Goal: Transaction & Acquisition: Book appointment/travel/reservation

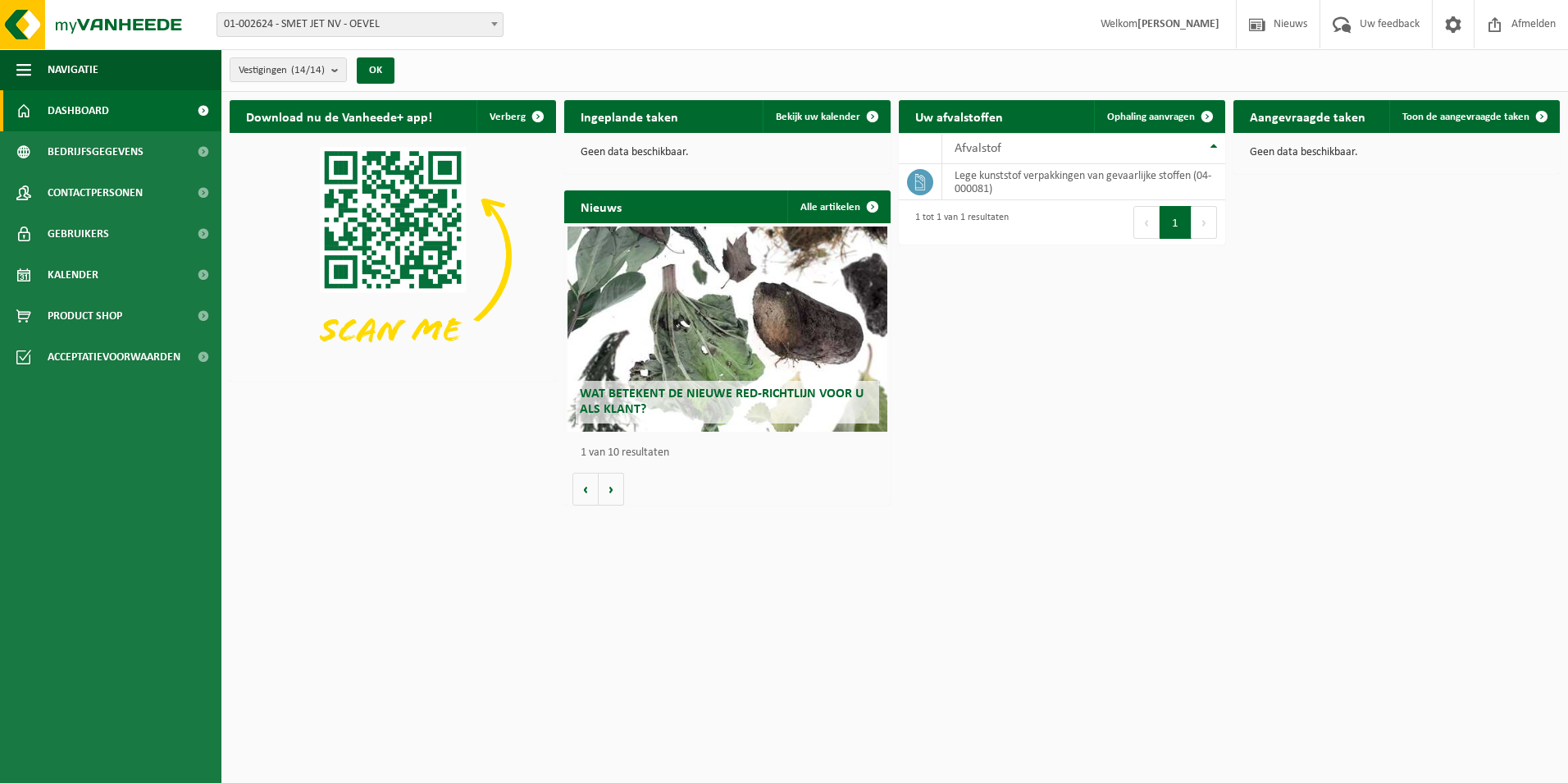
click at [501, 26] on span at bounding box center [494, 24] width 16 height 21
click at [337, 71] on b "submit" at bounding box center [338, 70] width 14 height 23
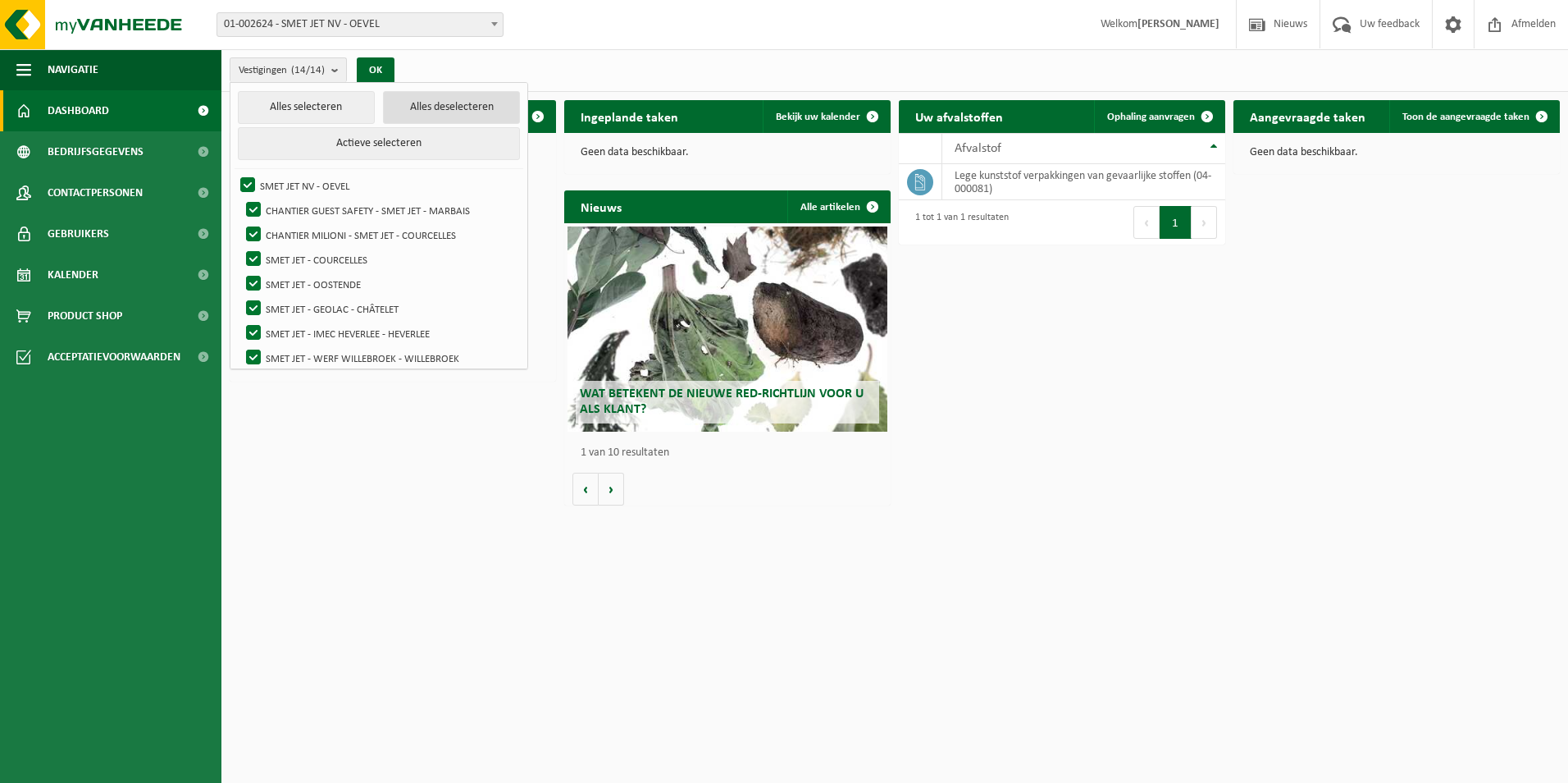
click at [426, 107] on button "Alles deselecteren" at bounding box center [452, 107] width 137 height 32
checkbox input "false"
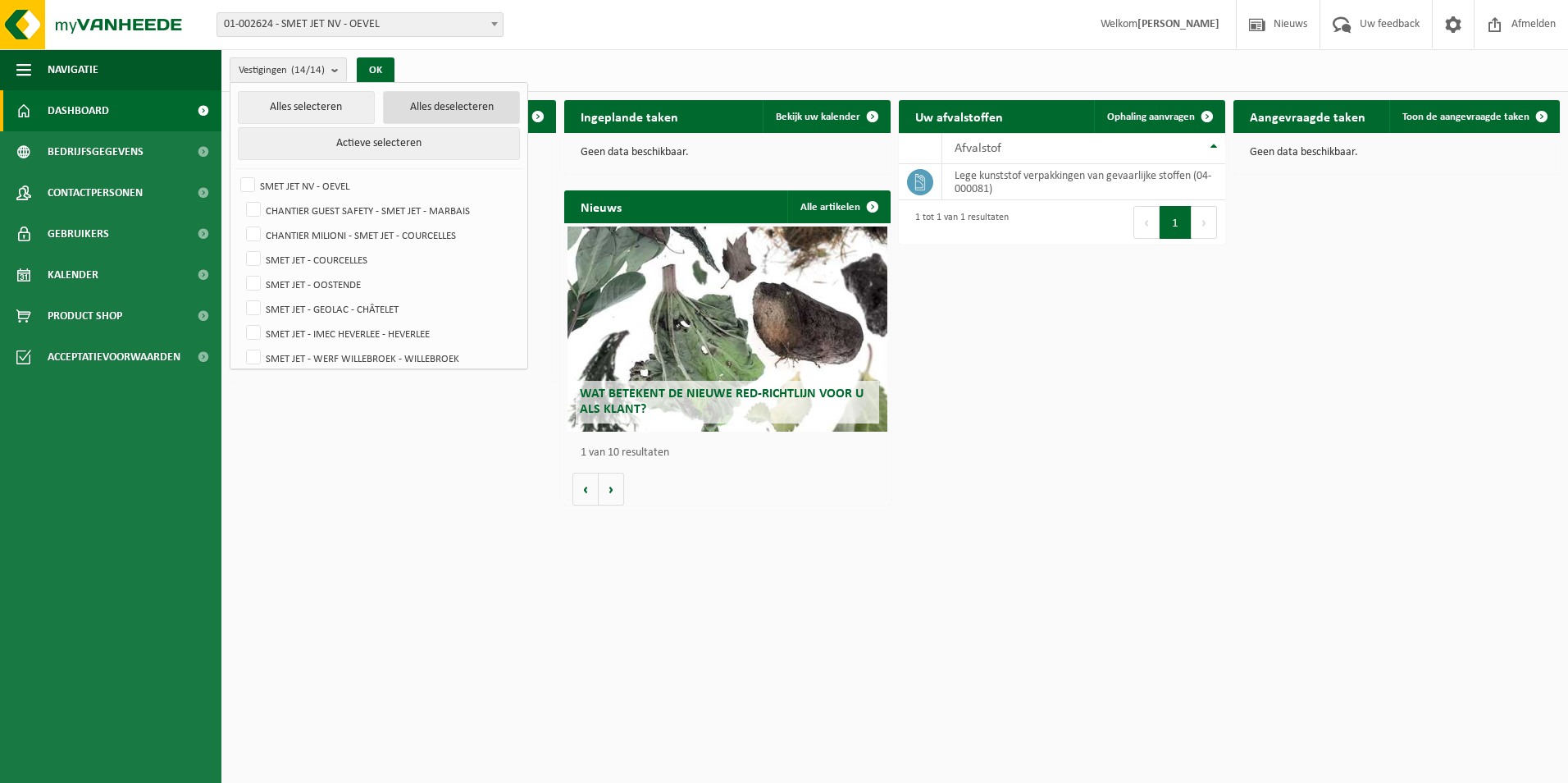
checkbox input "false"
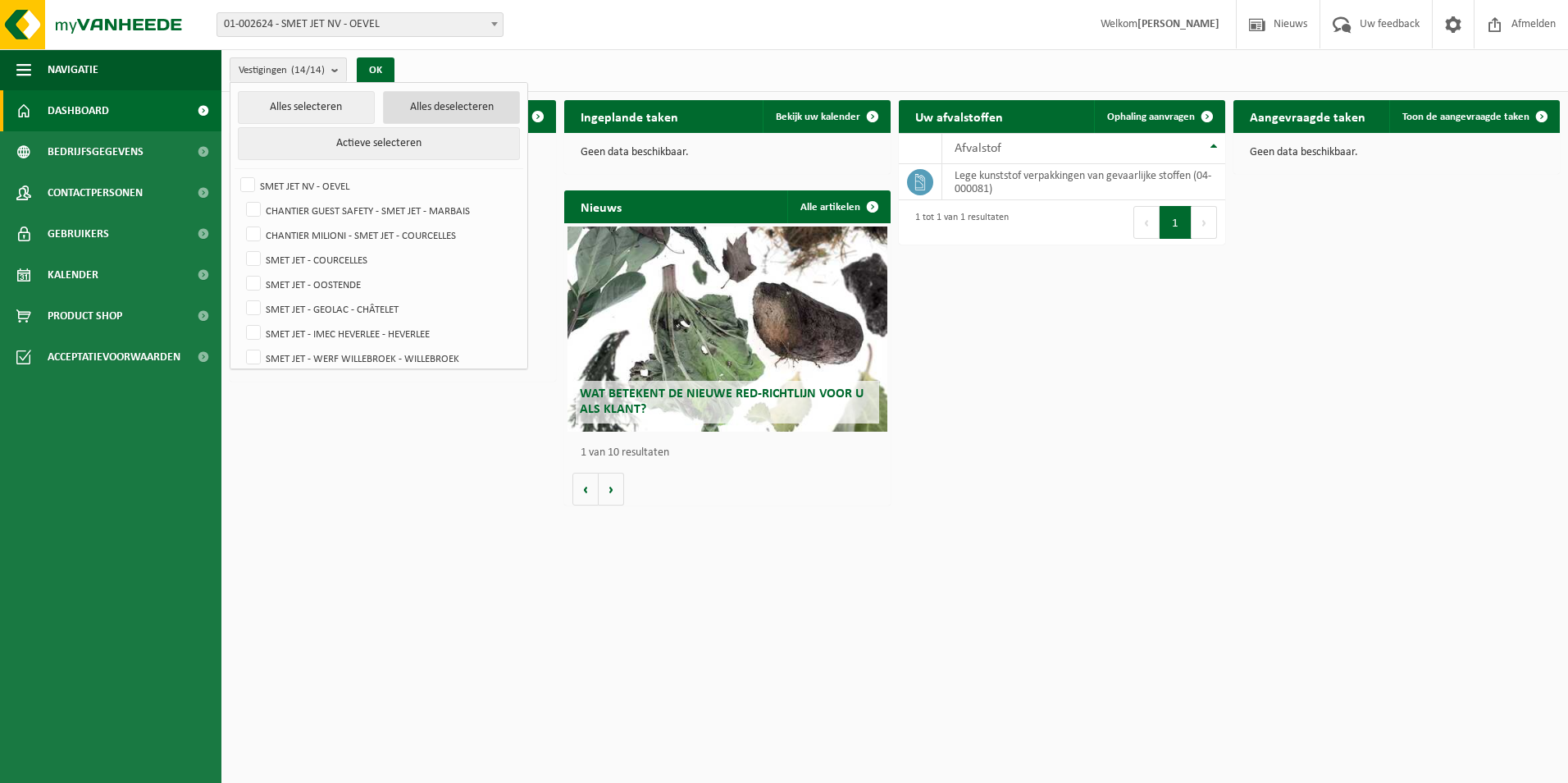
checkbox input "false"
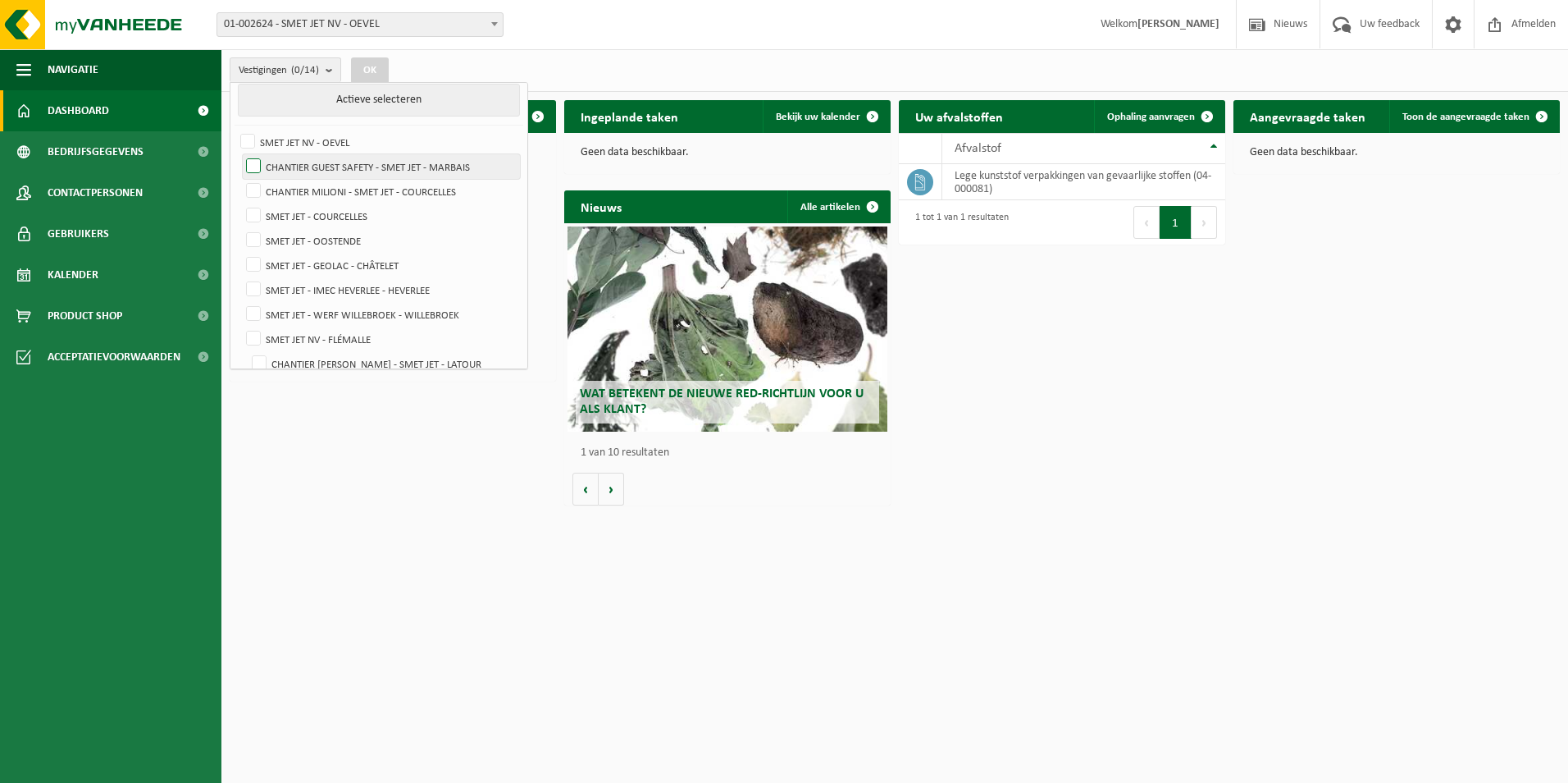
scroll to position [82, 0]
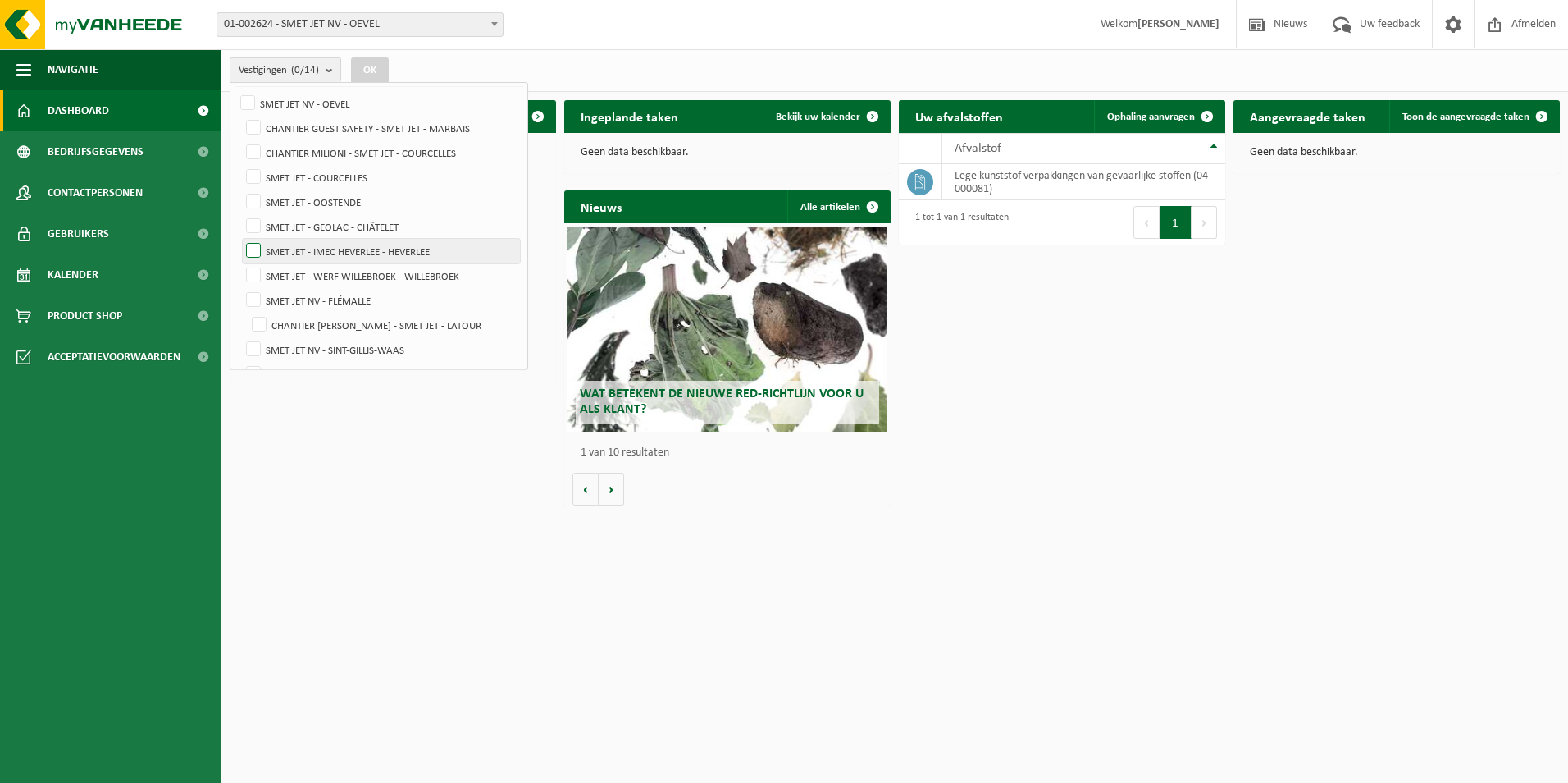
click at [256, 245] on label "SMET JET - IMEC HEVERLEE - HEVERLEE" at bounding box center [381, 251] width 277 height 25
click at [240, 238] on input "SMET JET - IMEC HEVERLEE - HEVERLEE" at bounding box center [239, 237] width 1 height 1
checkbox input "true"
click at [371, 63] on button "OK" at bounding box center [370, 71] width 38 height 27
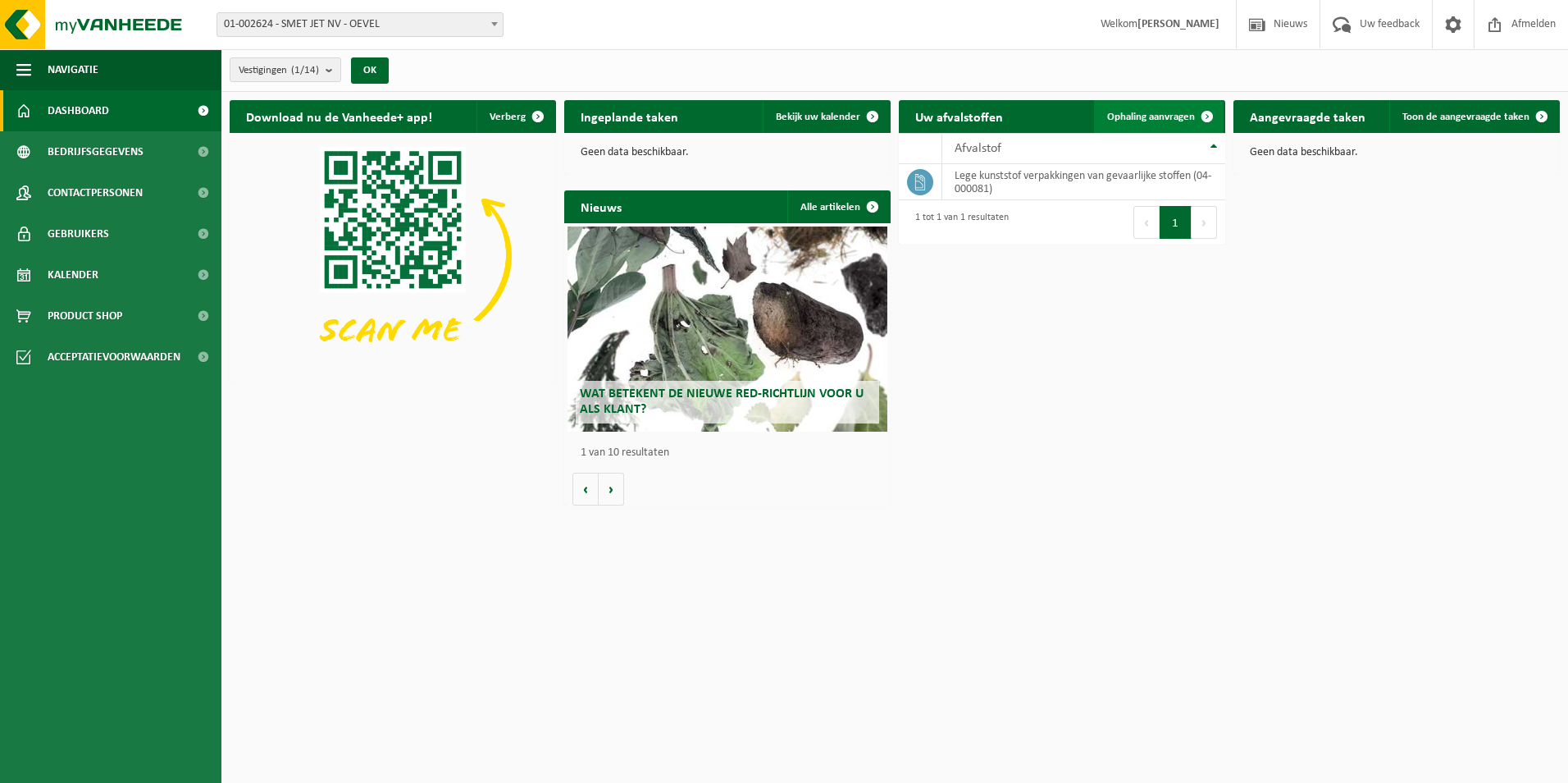
click at [1159, 118] on span "Ophaling aanvragen" at bounding box center [1151, 116] width 88 height 10
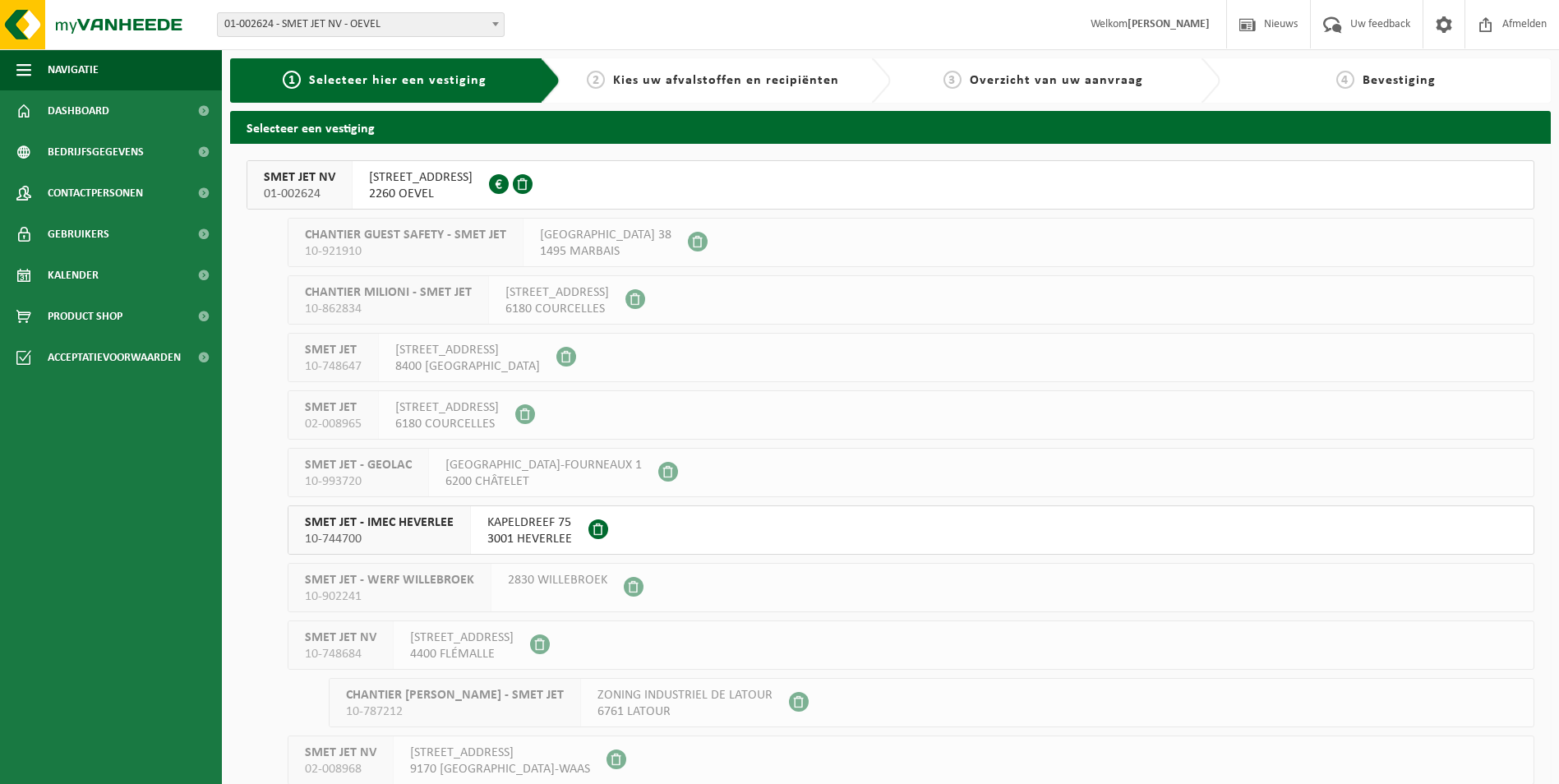
click at [363, 535] on span "10-744700" at bounding box center [379, 539] width 149 height 16
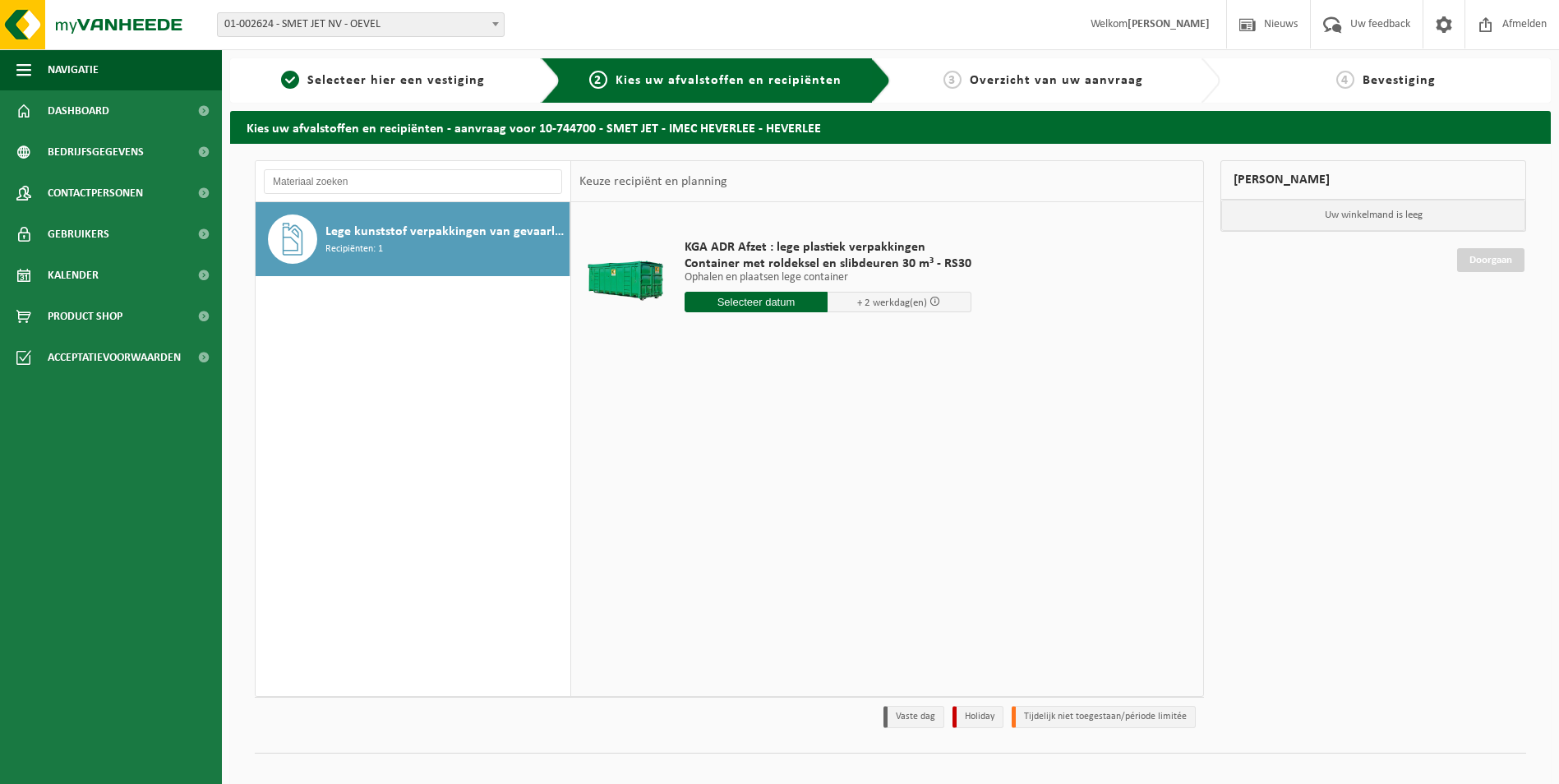
click at [783, 304] on input "text" at bounding box center [757, 302] width 144 height 21
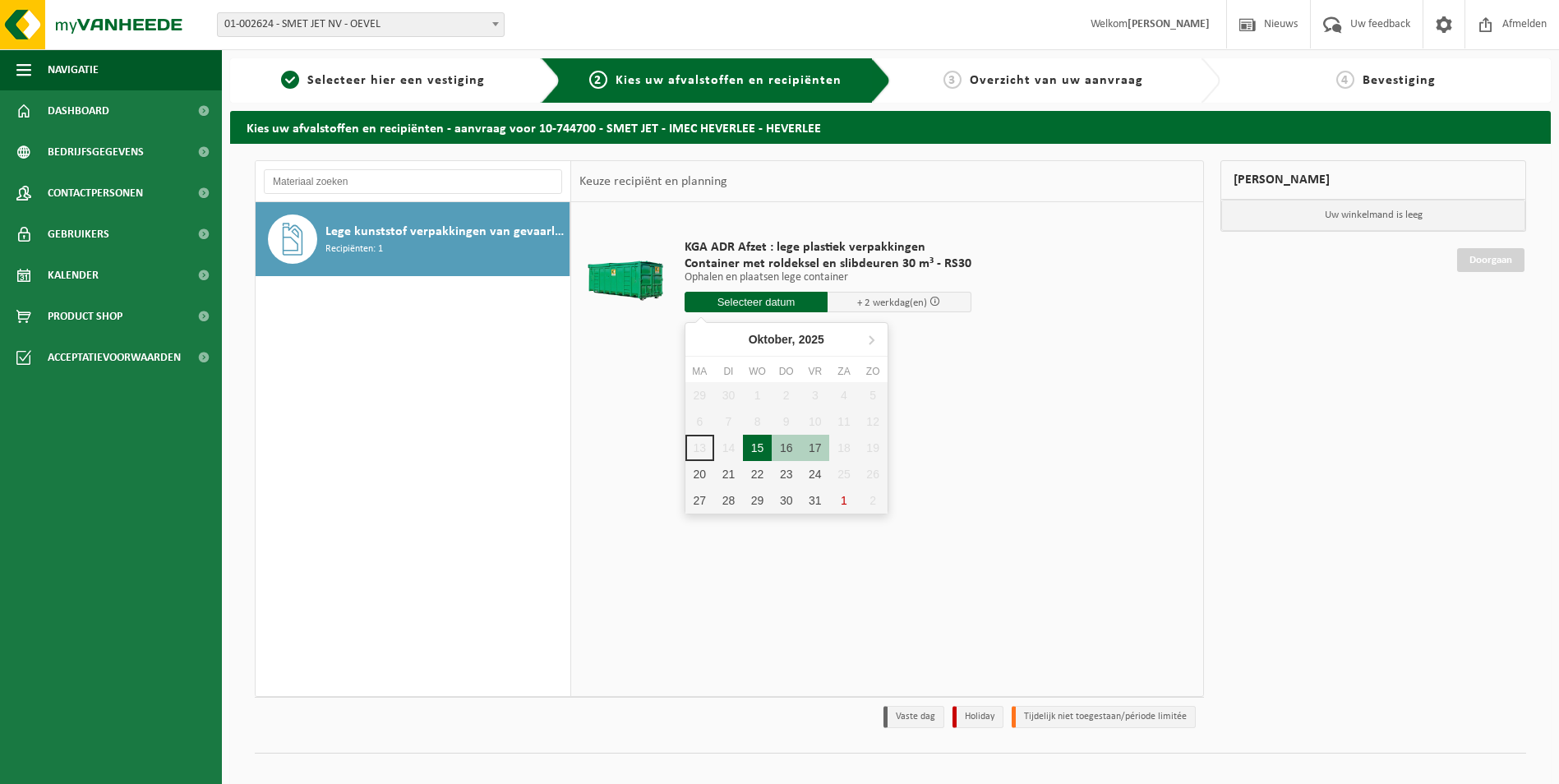
click at [756, 444] on div "15" at bounding box center [758, 448] width 29 height 27
type input "Van [DATE]"
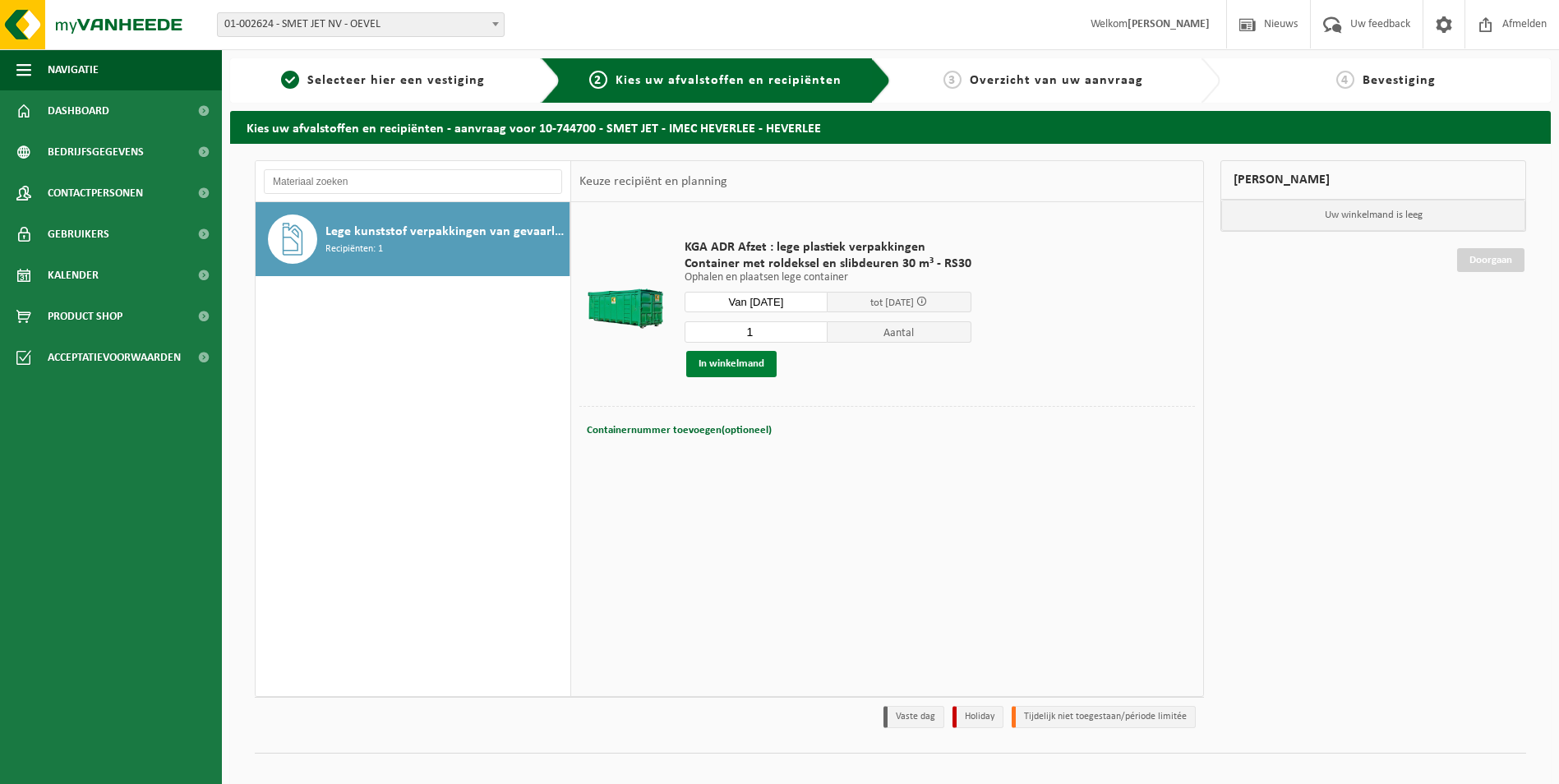
click at [735, 366] on button "In winkelmand" at bounding box center [731, 364] width 91 height 27
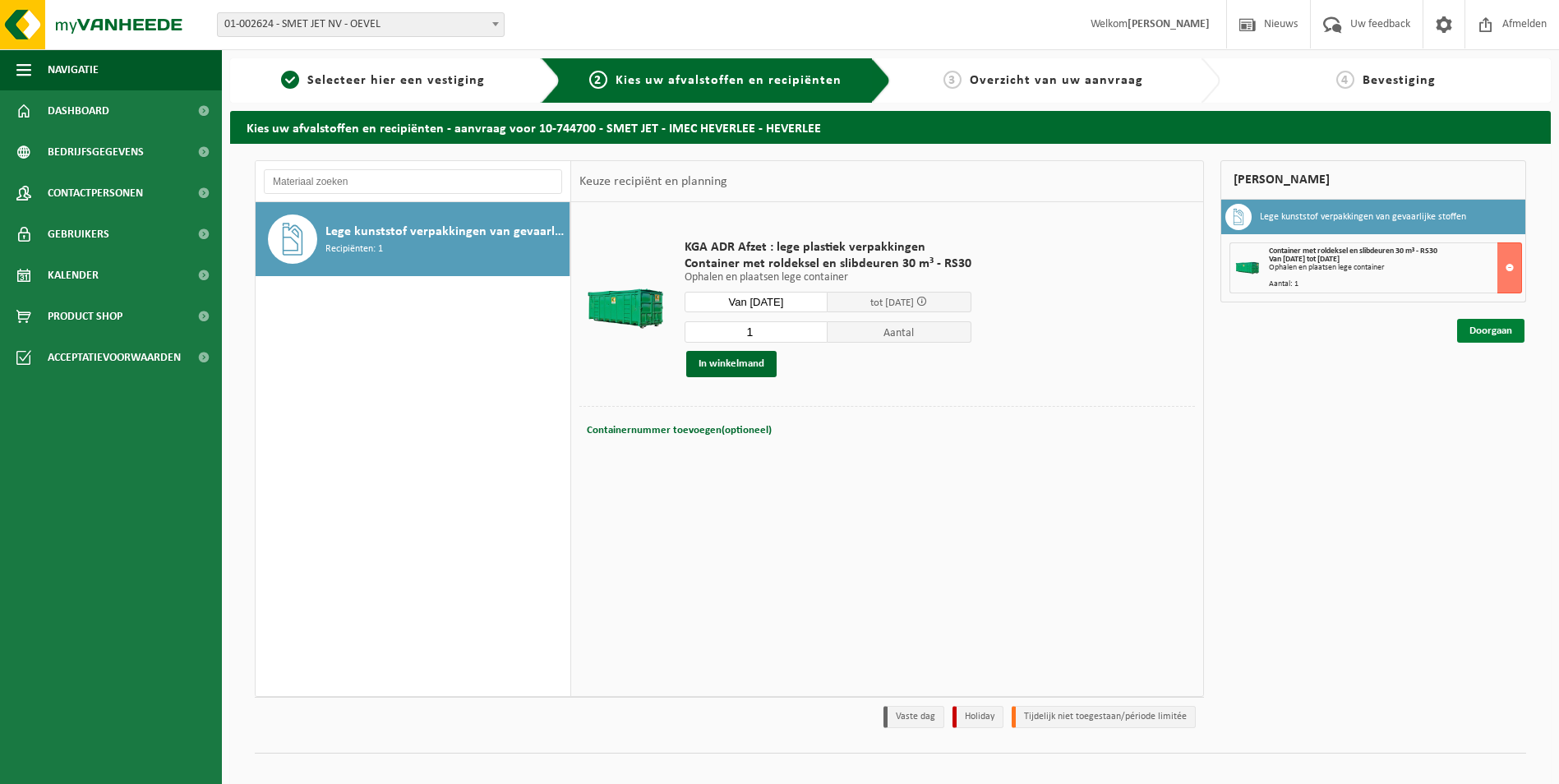
click at [1484, 324] on link "Doorgaan" at bounding box center [1490, 330] width 68 height 24
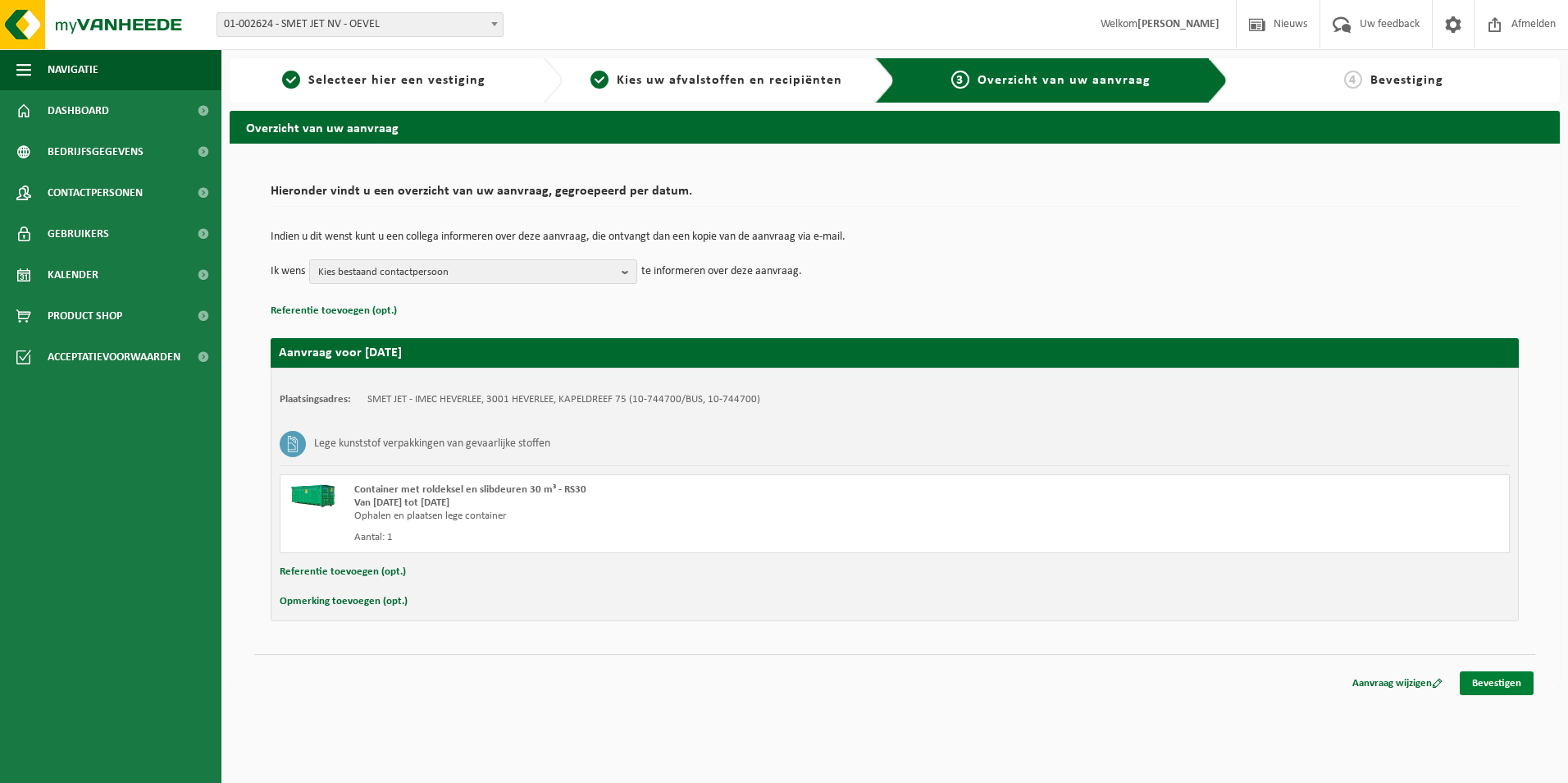
click at [1493, 686] on link "Bevestigen" at bounding box center [1496, 683] width 73 height 24
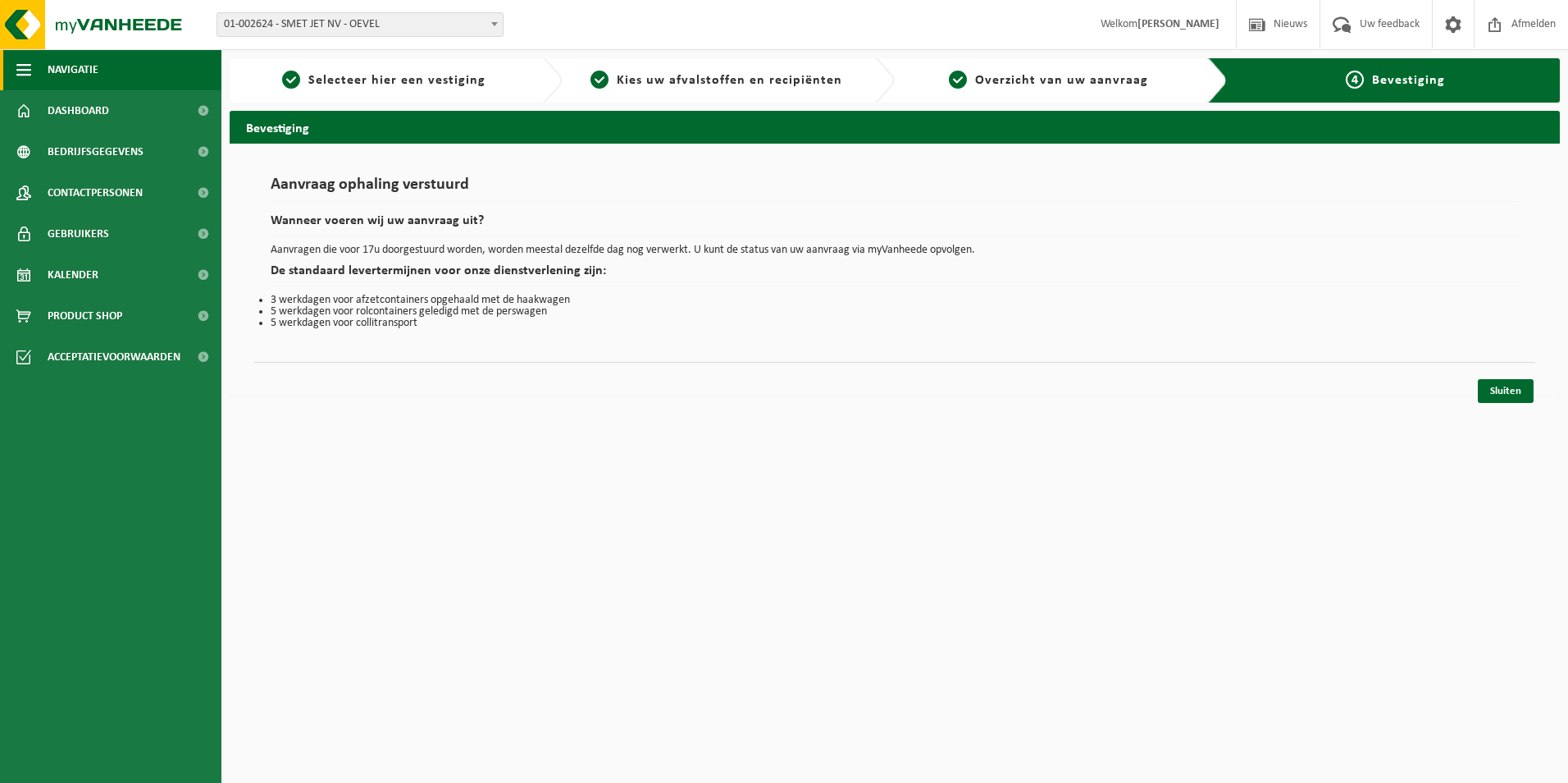
click at [70, 75] on span "Navigatie" at bounding box center [72, 70] width 51 height 41
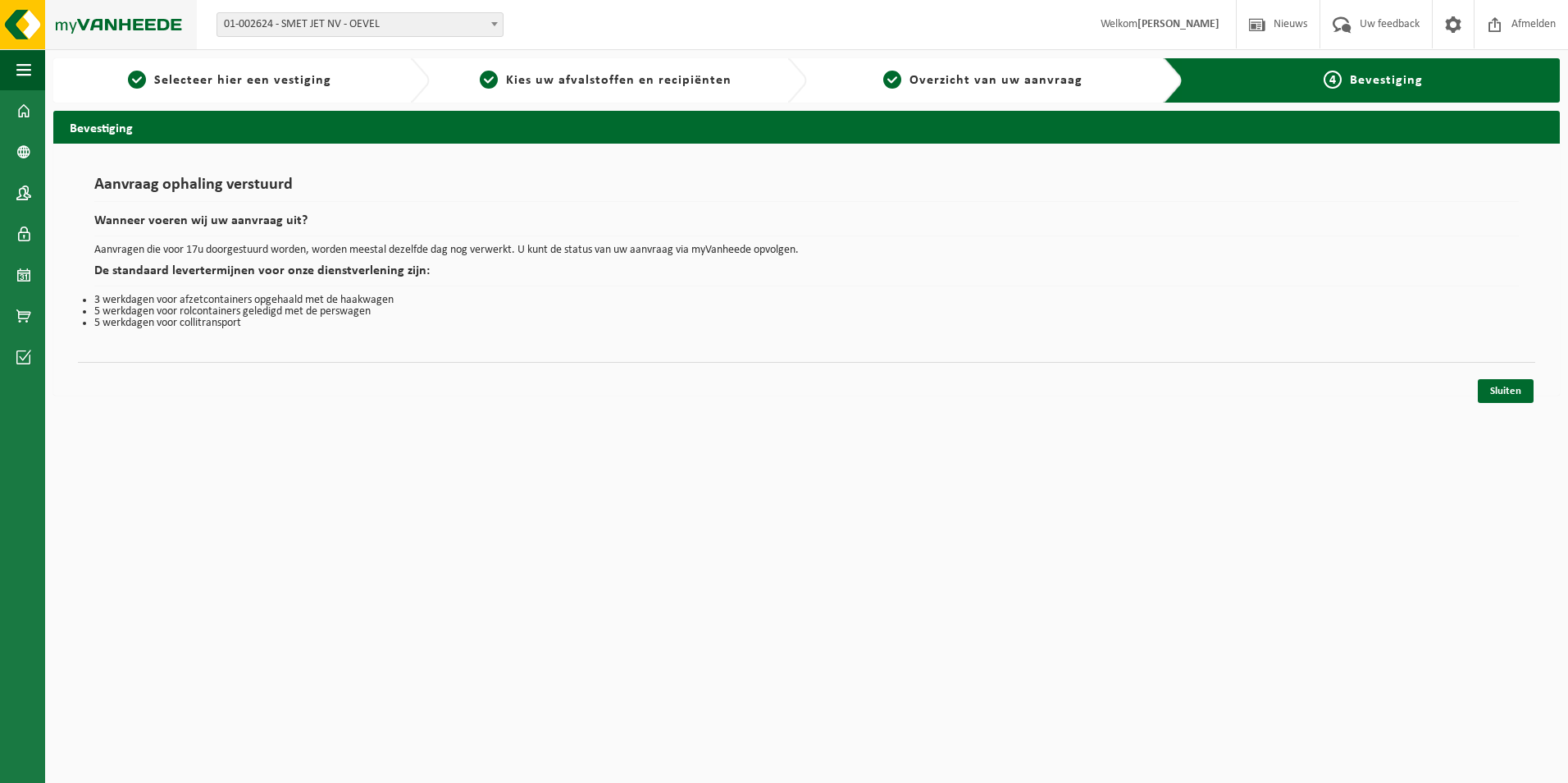
click at [105, 23] on img at bounding box center [98, 25] width 196 height 50
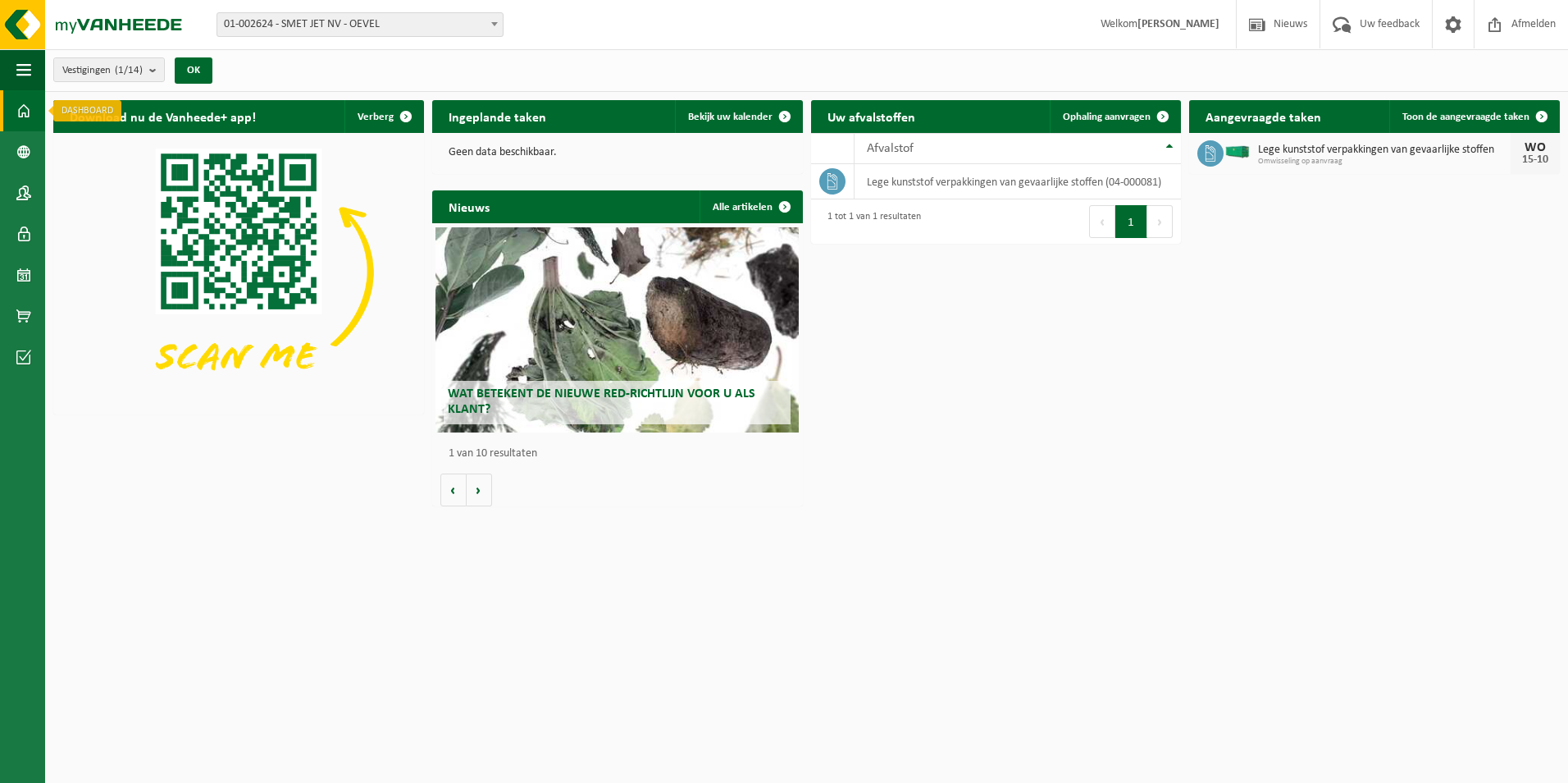
click at [21, 114] on span at bounding box center [23, 111] width 14 height 41
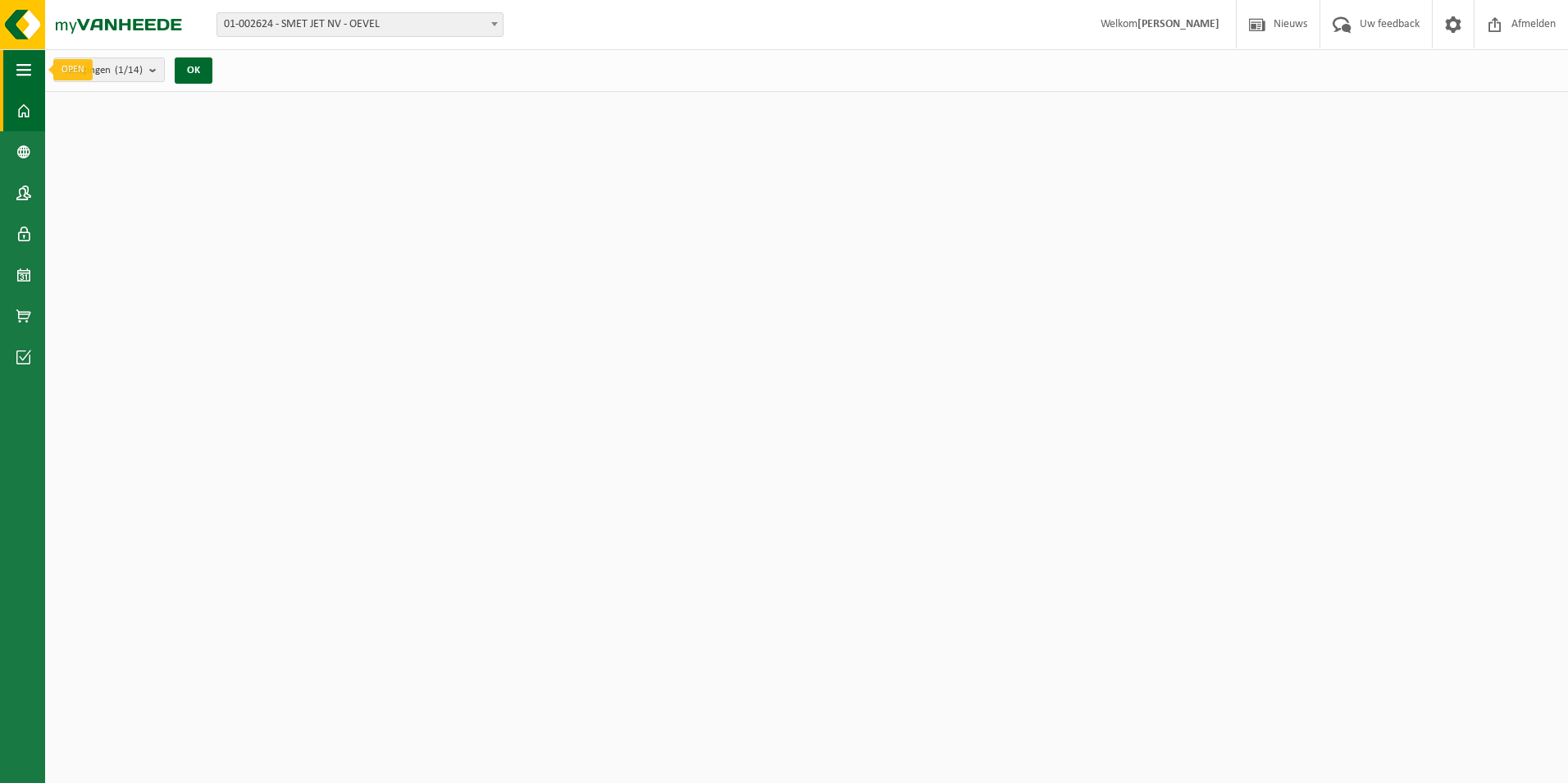
click at [17, 62] on span "button" at bounding box center [23, 70] width 14 height 41
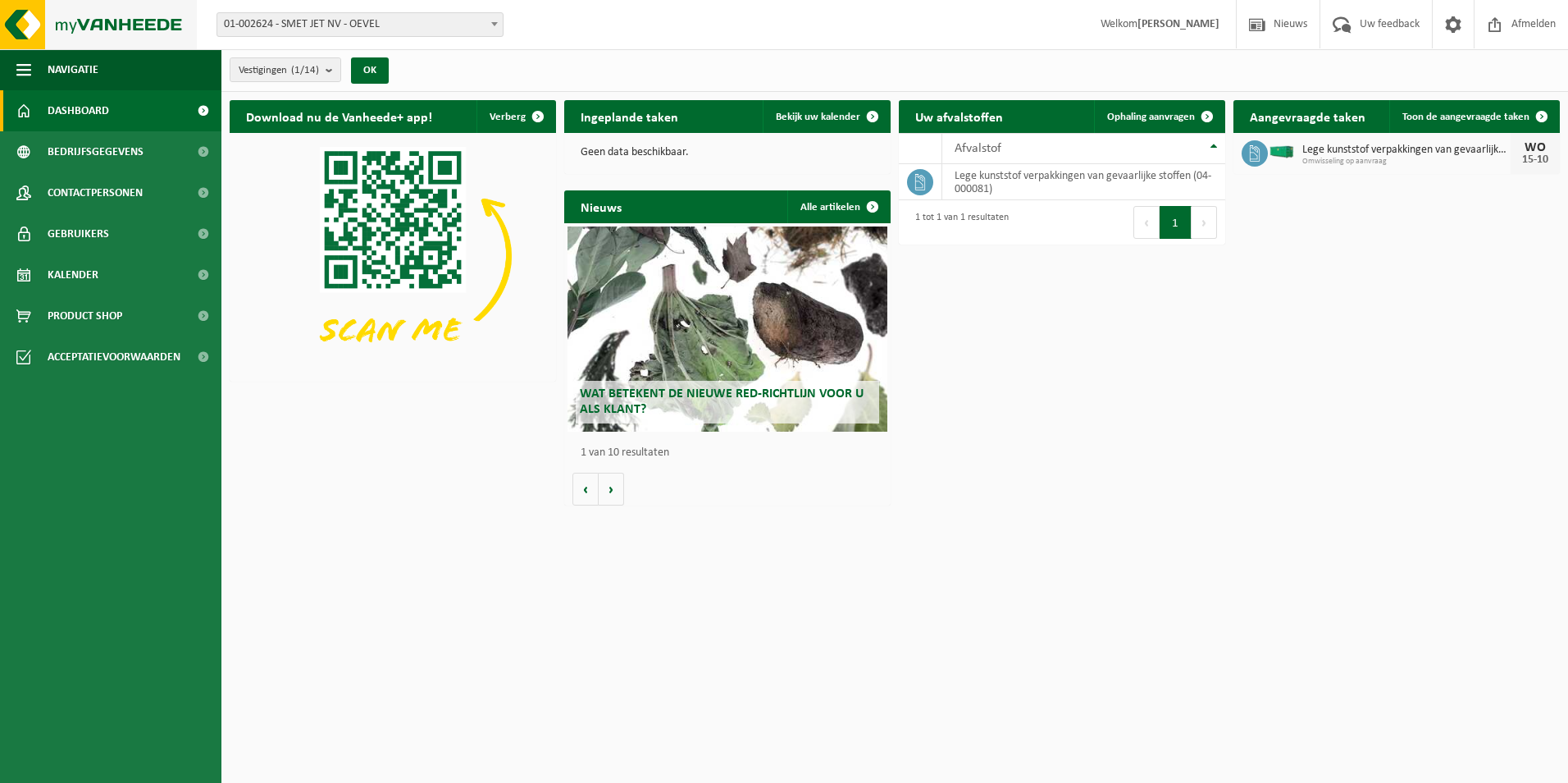
click at [27, 28] on img at bounding box center [98, 25] width 196 height 50
click at [194, 234] on span at bounding box center [203, 234] width 37 height 41
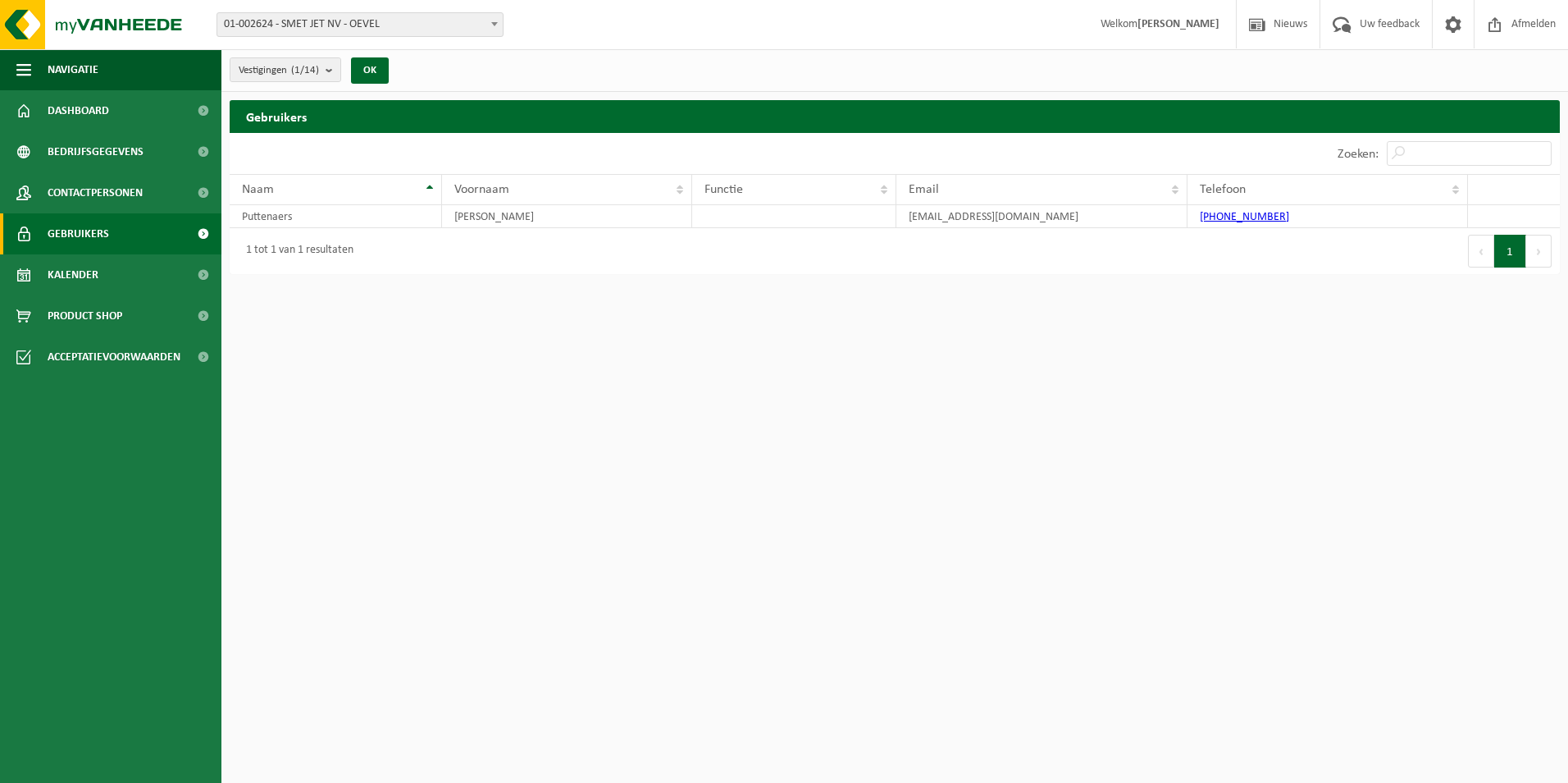
click at [205, 235] on span at bounding box center [203, 234] width 37 height 41
click at [1383, 22] on span "Uw feedback" at bounding box center [1389, 24] width 68 height 49
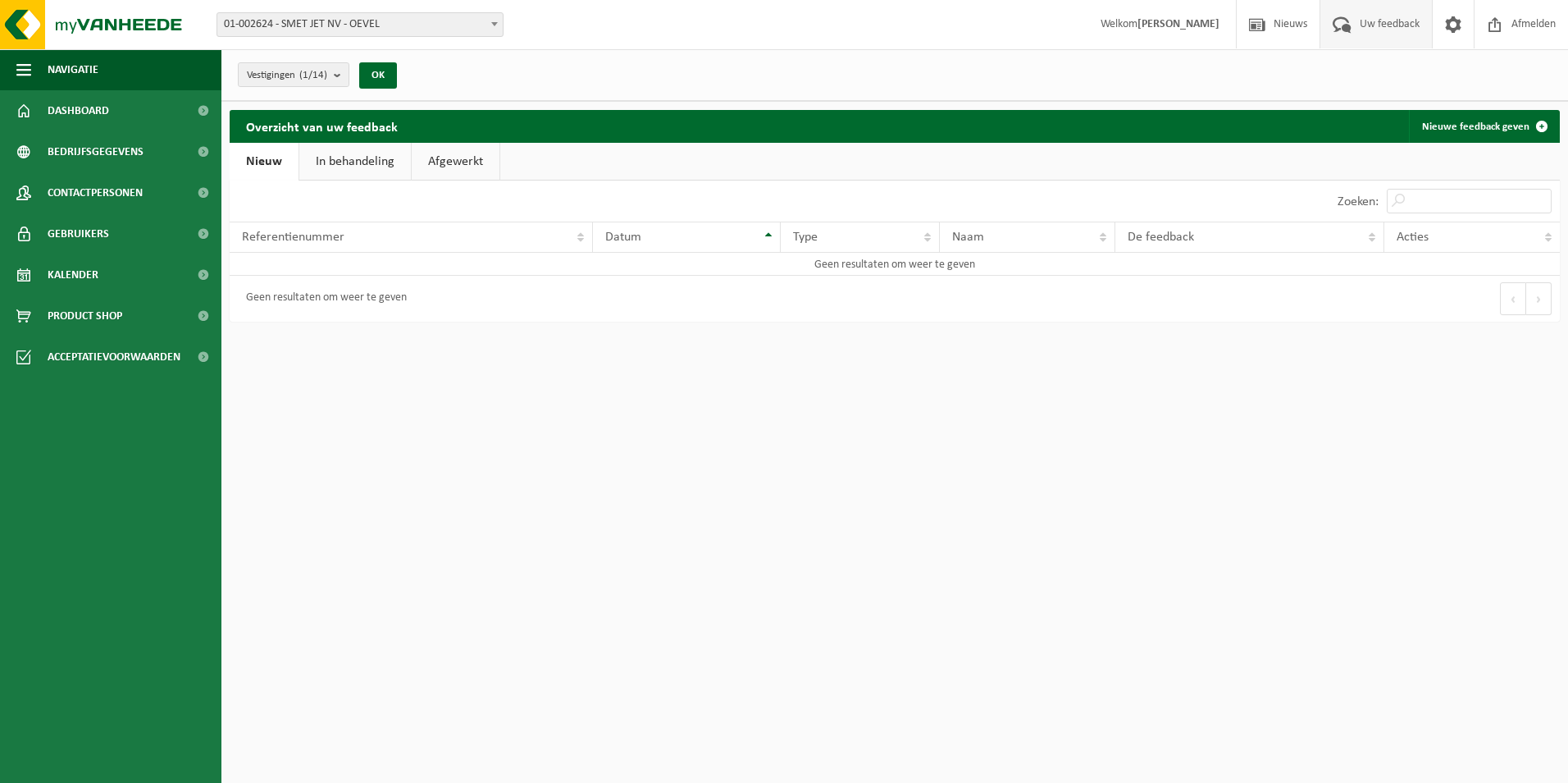
click at [347, 150] on link "In behandeling" at bounding box center [355, 162] width 112 height 38
click at [464, 162] on link "Afgewerkt" at bounding box center [458, 162] width 88 height 38
click at [201, 232] on span at bounding box center [203, 234] width 37 height 41
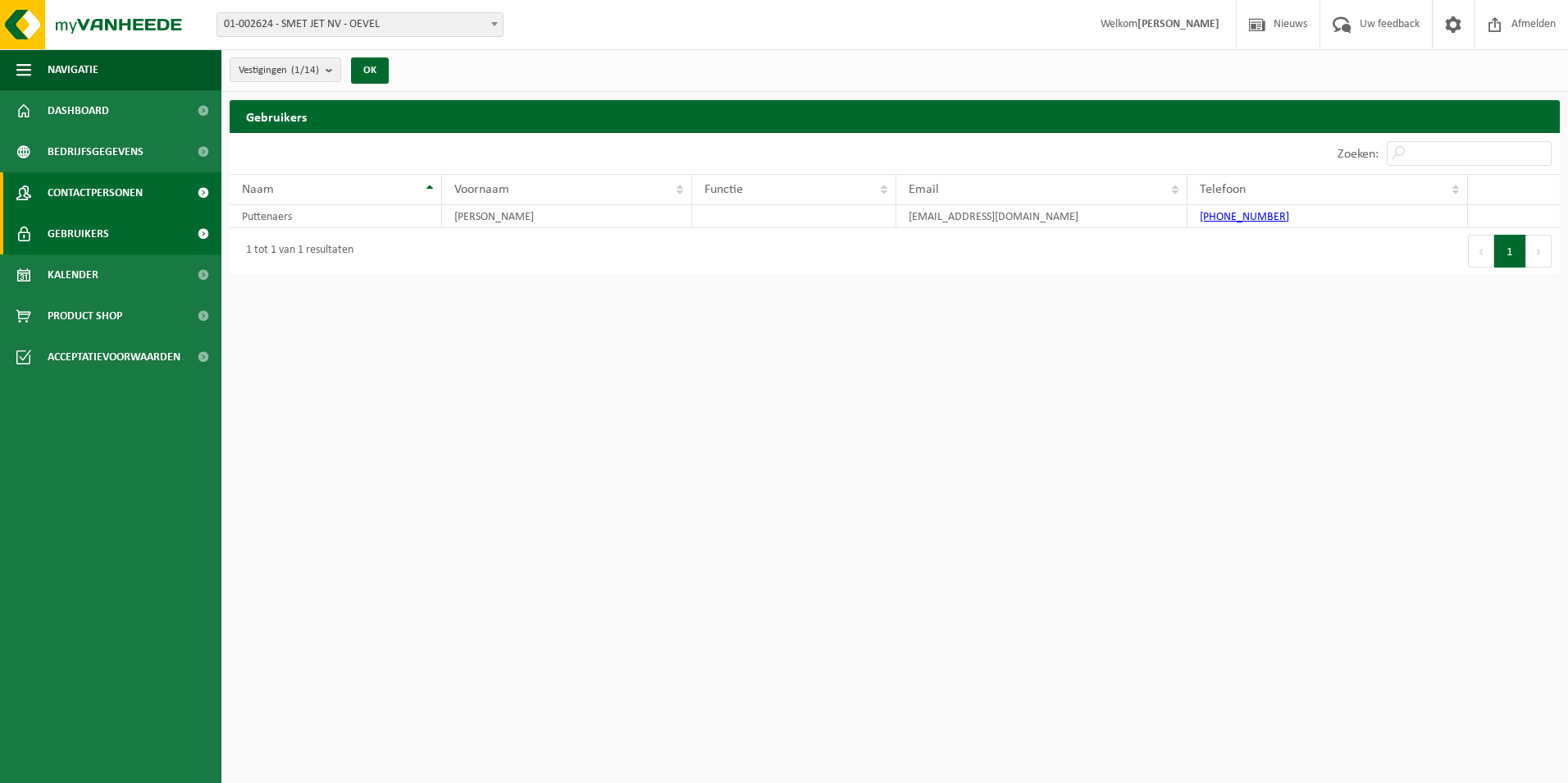
click at [150, 199] on link "Contactpersonen" at bounding box center [111, 193] width 221 height 41
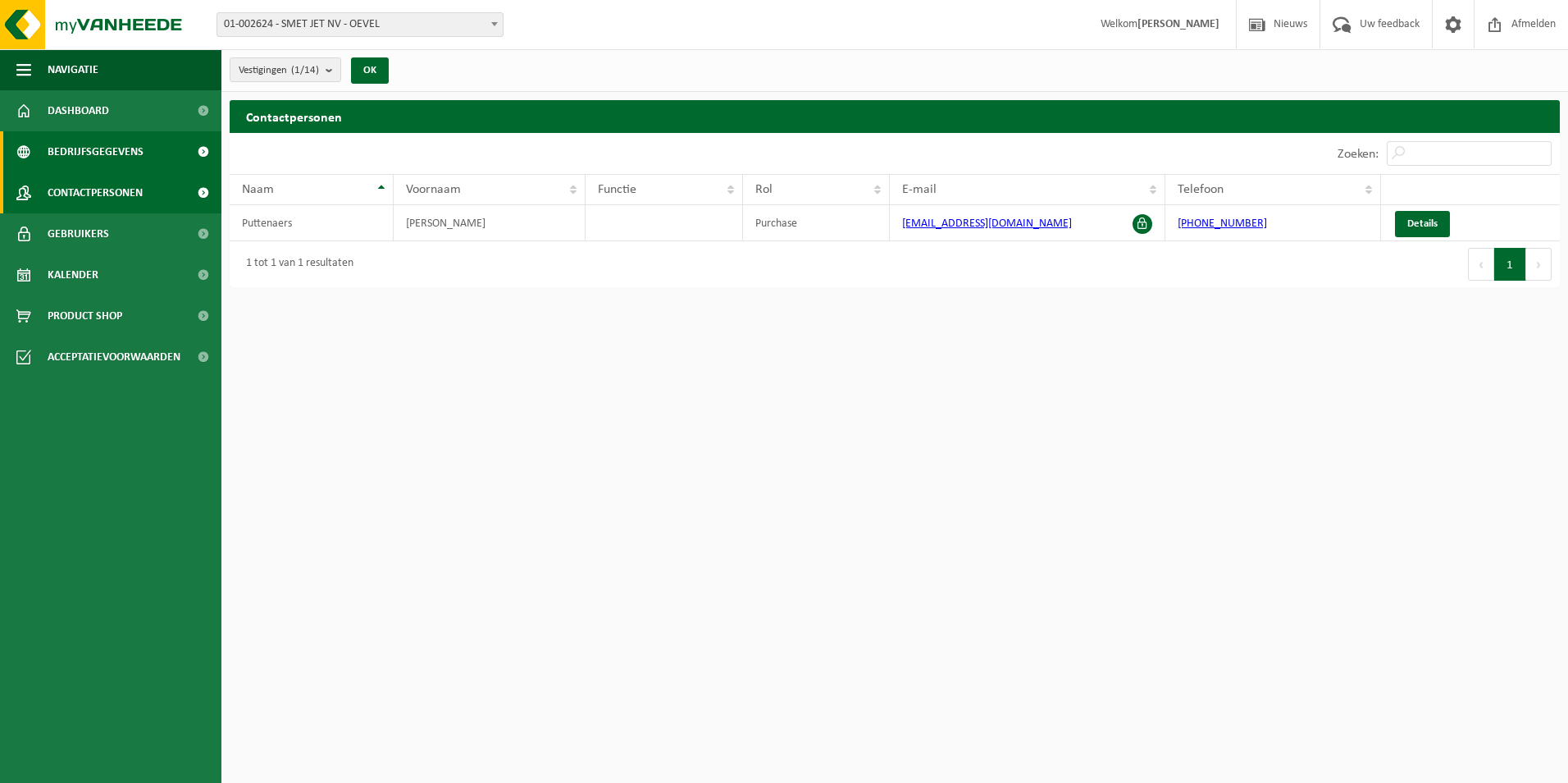
click at [198, 152] on span at bounding box center [203, 152] width 37 height 41
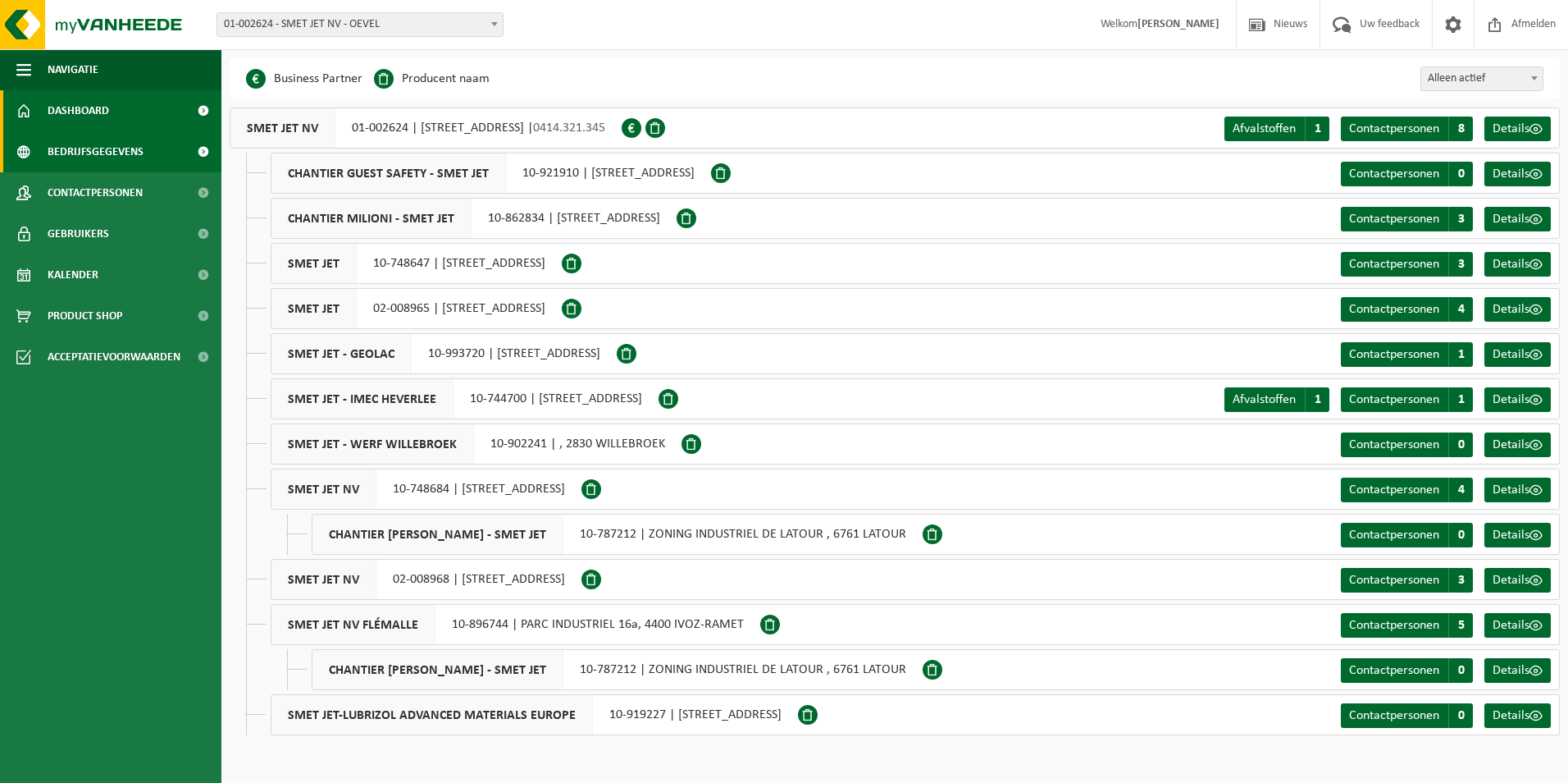
click at [160, 108] on link "Dashboard" at bounding box center [111, 111] width 221 height 41
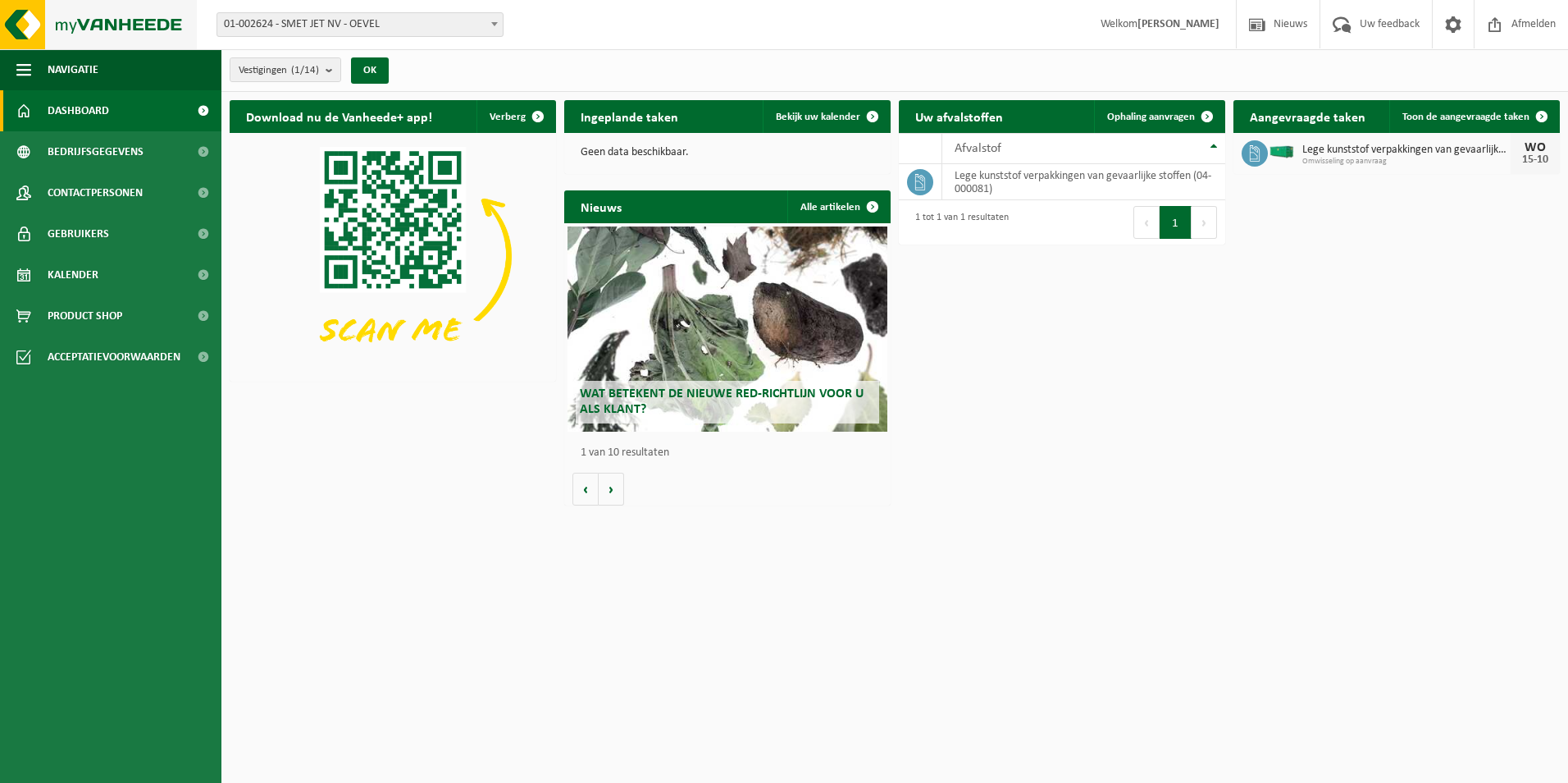
click at [21, 24] on img at bounding box center [98, 25] width 196 height 50
click at [116, 230] on link "Gebruikers" at bounding box center [111, 234] width 221 height 41
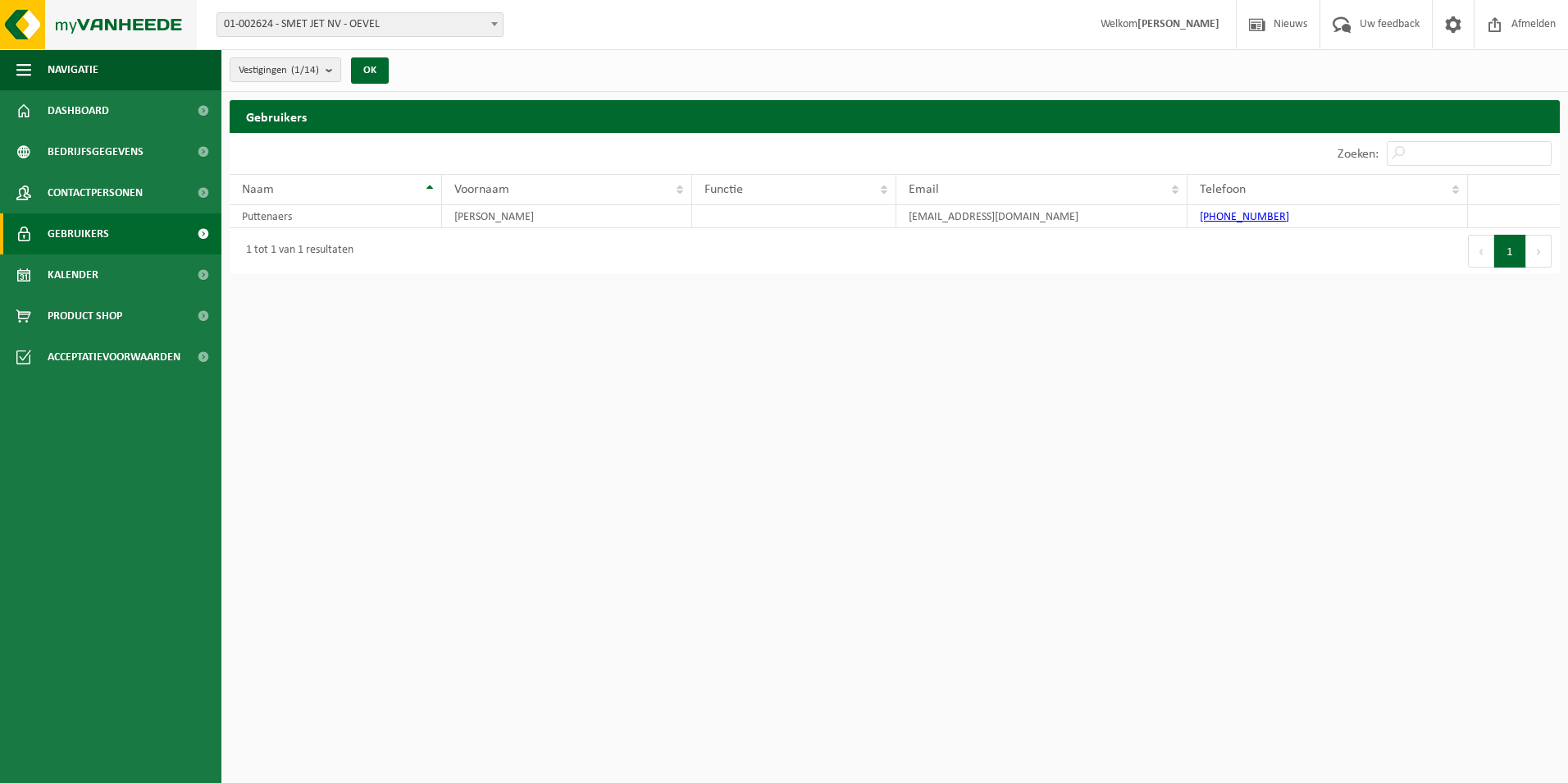
click at [26, 27] on img at bounding box center [98, 25] width 196 height 50
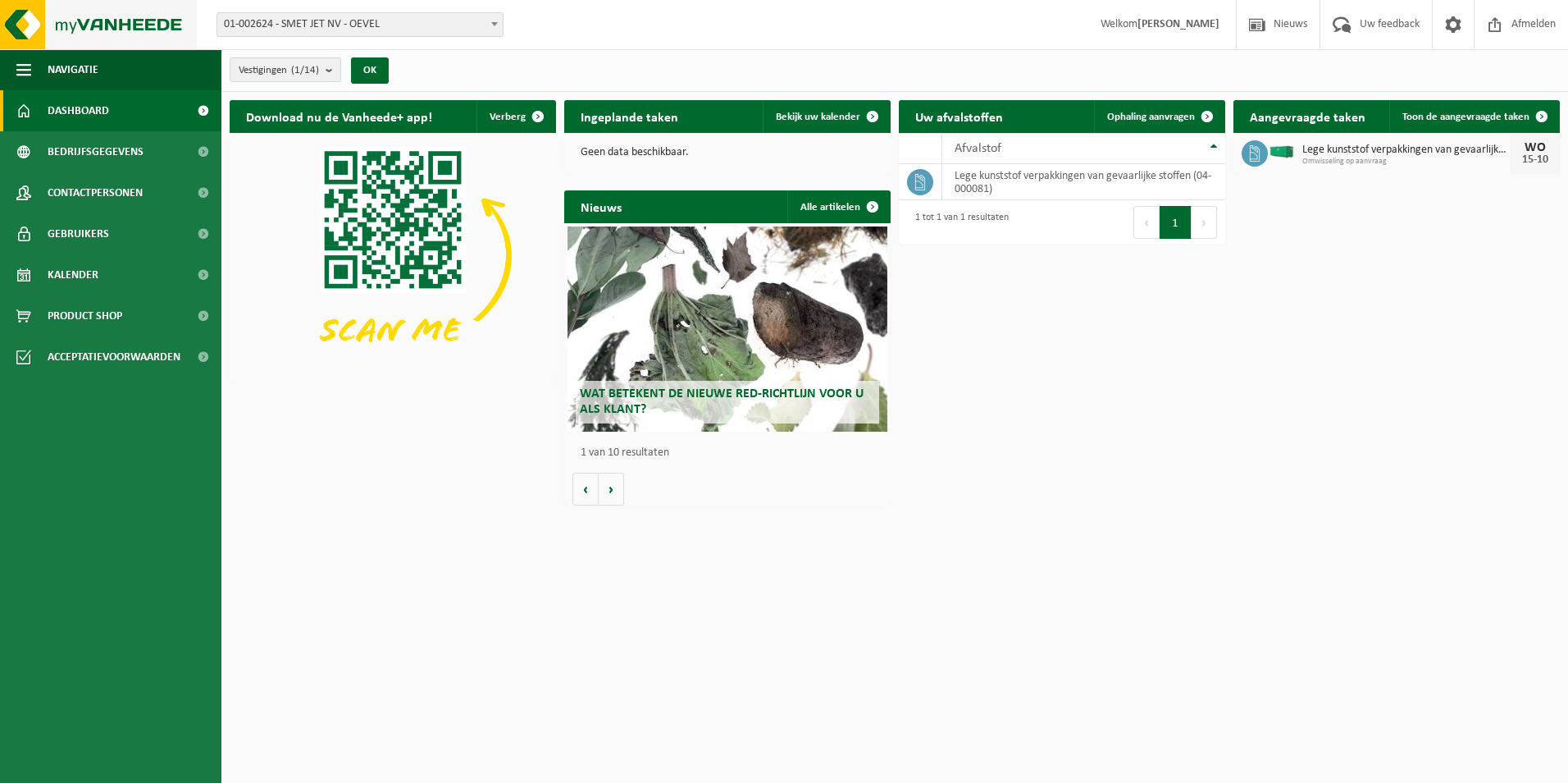
click at [64, 24] on img at bounding box center [98, 25] width 196 height 50
click at [27, 34] on img at bounding box center [98, 25] width 196 height 50
